Goal: Information Seeking & Learning: Learn about a topic

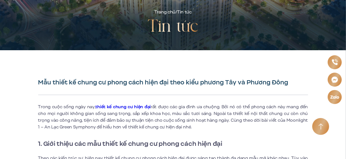
scroll to position [140, 0]
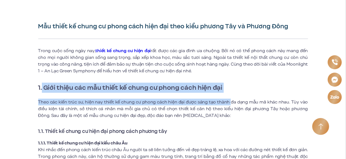
drag, startPoint x: 42, startPoint y: 87, endPoint x: 232, endPoint y: 94, distance: 189.7
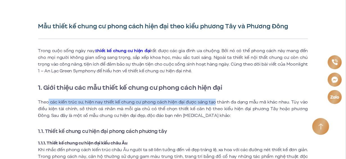
drag, startPoint x: 49, startPoint y: 99, endPoint x: 216, endPoint y: 105, distance: 167.5
click at [216, 103] on p "Theo các kiến trúc sư, hiện nay thiết kế chung cư phong cách hiện đại được sáng…" at bounding box center [173, 109] width 270 height 20
click at [216, 105] on p "Theo các kiến trúc sư, hiện nay thiết kế chung cư phong cách hiện đại được sáng…" at bounding box center [173, 109] width 270 height 20
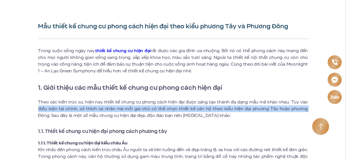
drag, startPoint x: 39, startPoint y: 108, endPoint x: 296, endPoint y: 111, distance: 257.3
click at [296, 110] on p "Theo các kiến trúc sư, hiện nay thiết kế chung cư phong cách hiện đại được sáng…" at bounding box center [173, 109] width 270 height 20
click at [296, 111] on p "Theo các kiến trúc sư, hiện nay thiết kế chung cư phong cách hiện đại được sáng…" at bounding box center [173, 109] width 270 height 20
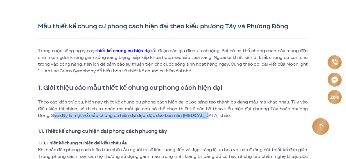
drag, startPoint x: 40, startPoint y: 115, endPoint x: 210, endPoint y: 115, distance: 169.9
click at [210, 115] on p "Theo các kiến trúc sư, hiện nay thiết kế chung cư phong cách hiện đại được sáng…" at bounding box center [173, 109] width 270 height 20
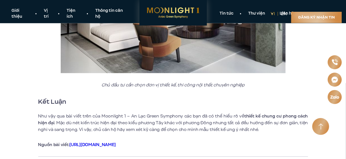
scroll to position [3258, 0]
